Goal: Task Accomplishment & Management: Manage account settings

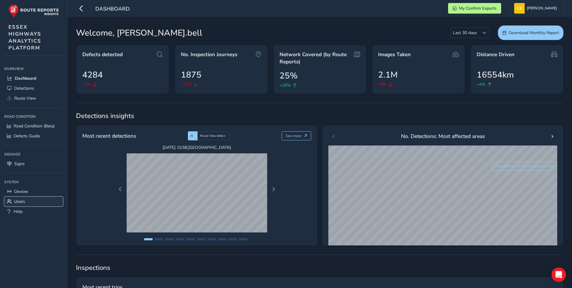
click at [23, 202] on span "Users" at bounding box center [19, 201] width 11 height 6
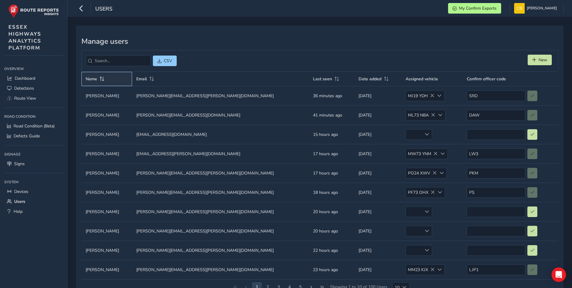
click at [95, 80] on span "Name" at bounding box center [91, 79] width 11 height 6
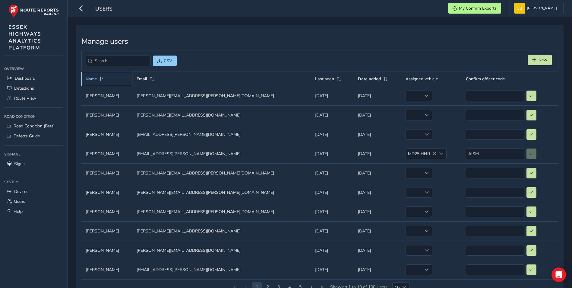
scroll to position [23, 0]
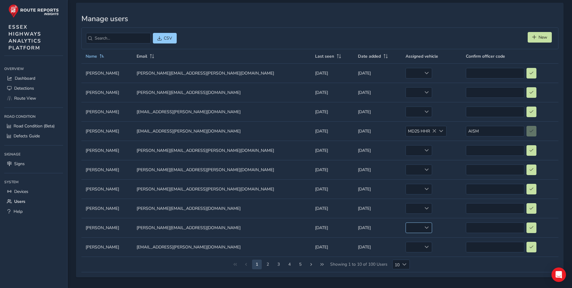
click at [422, 229] on div at bounding box center [427, 227] width 10 height 10
click at [405, 227] on div "empty" at bounding box center [418, 227] width 27 height 11
click at [467, 228] on input at bounding box center [495, 227] width 58 height 11
type input "AKS"
click at [526, 227] on button at bounding box center [531, 227] width 10 height 11
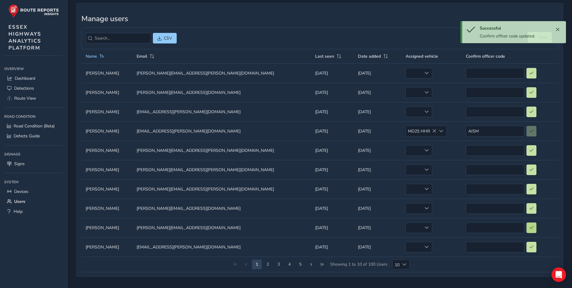
type input "AKS"
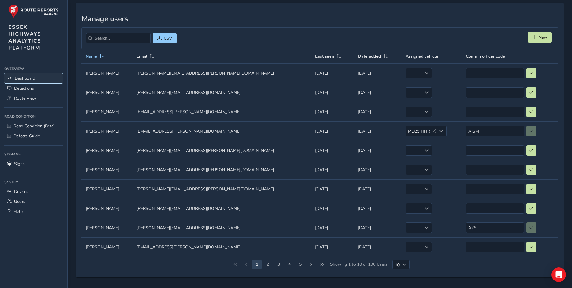
click at [17, 78] on span "Dashboard" at bounding box center [25, 78] width 20 height 6
